Goal: Transaction & Acquisition: Download file/media

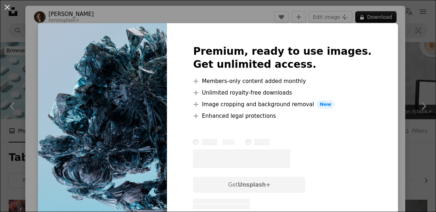
scroll to position [2463, 0]
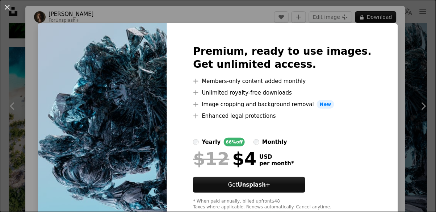
click at [420, 104] on div "An X shape Premium, ready to use images. Get unlimited access. A plus sign Memb…" at bounding box center [218, 106] width 436 height 212
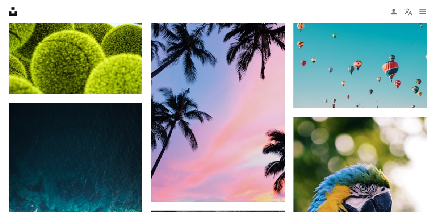
scroll to position [1109, 0]
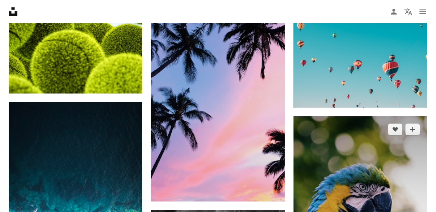
click at [362, 161] on img at bounding box center [359, 216] width 133 height 200
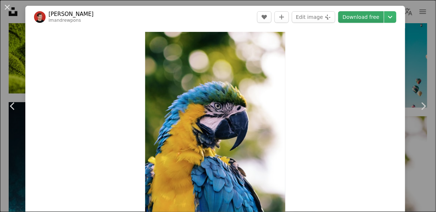
click at [370, 22] on link "Download free" at bounding box center [361, 17] width 46 height 12
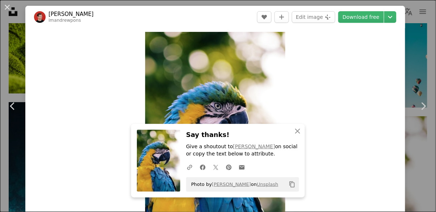
click at [165, 165] on img at bounding box center [158, 161] width 43 height 62
